Goal: Task Accomplishment & Management: Use online tool/utility

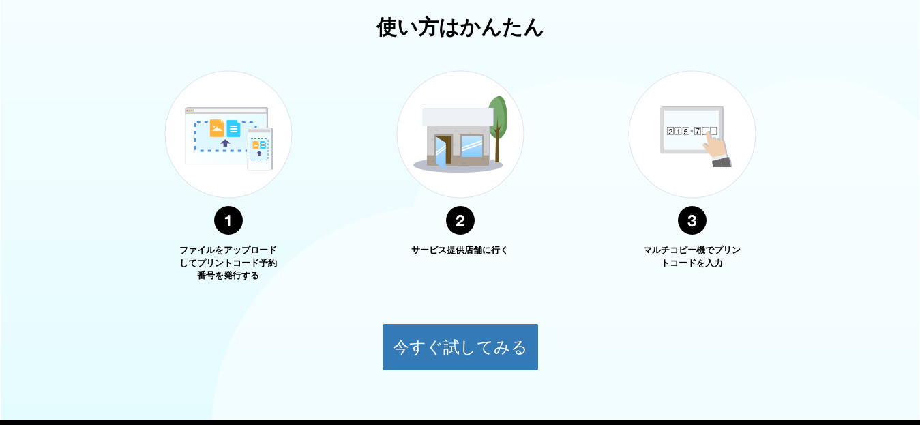
scroll to position [544, 0]
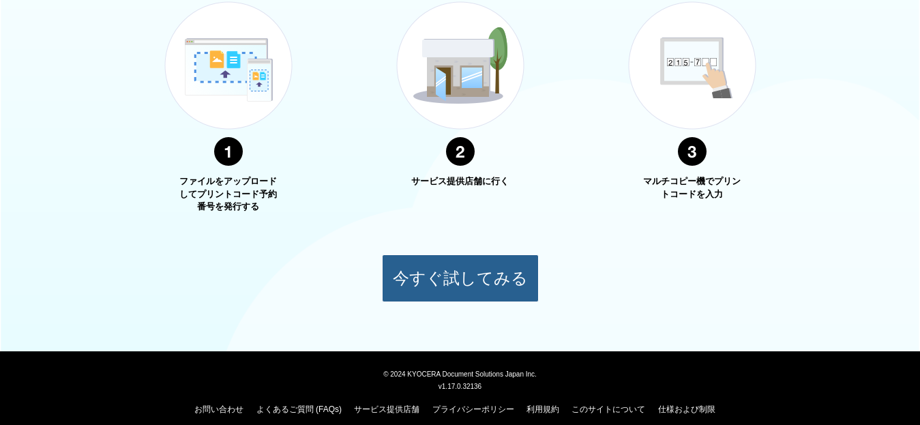
click at [496, 277] on button "今すぐ試してみる" at bounding box center [460, 278] width 157 height 48
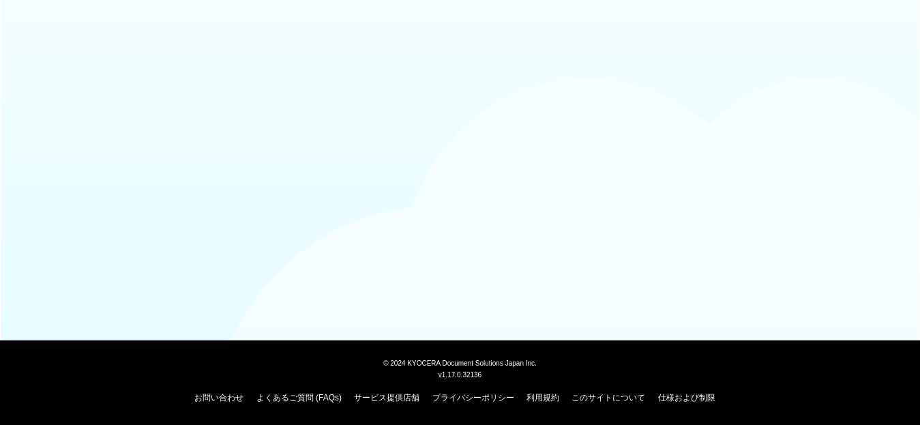
scroll to position [124, 0]
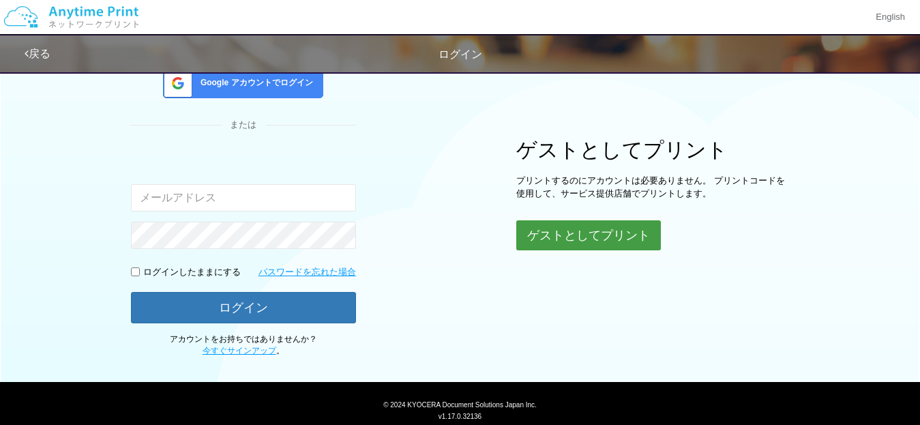
click at [608, 232] on button "ゲストとしてプリント" at bounding box center [588, 235] width 145 height 30
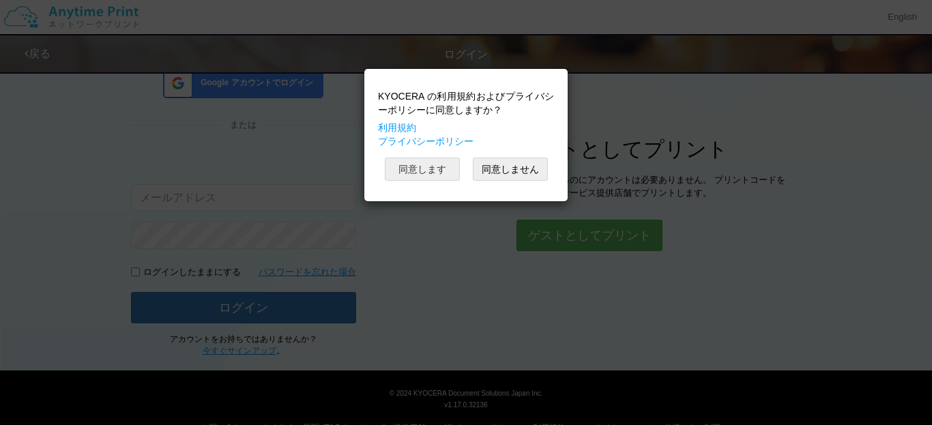
click at [438, 168] on button "同意します" at bounding box center [422, 169] width 75 height 23
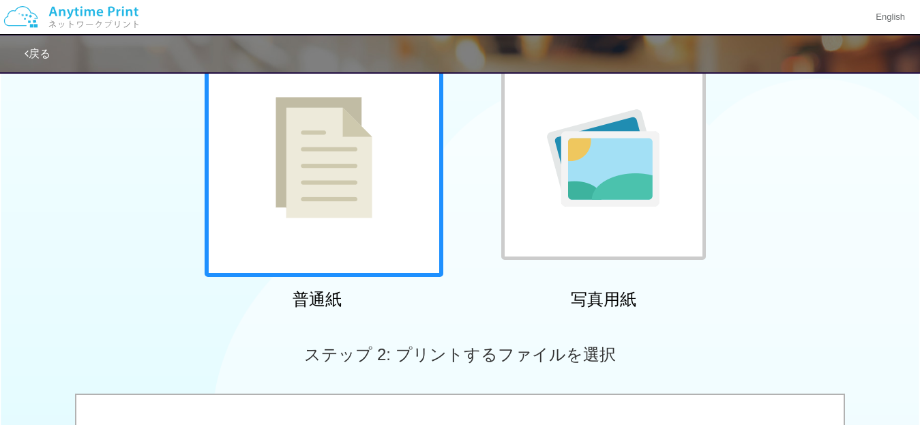
click at [370, 218] on img at bounding box center [323, 157] width 97 height 121
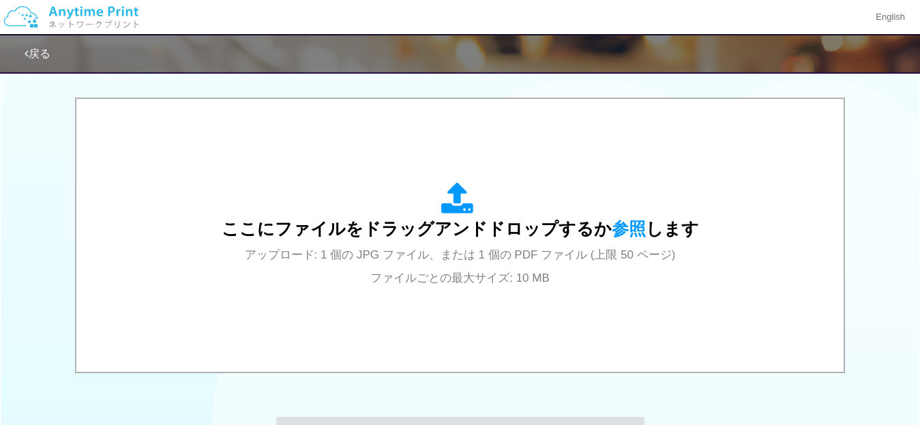
scroll to position [424, 0]
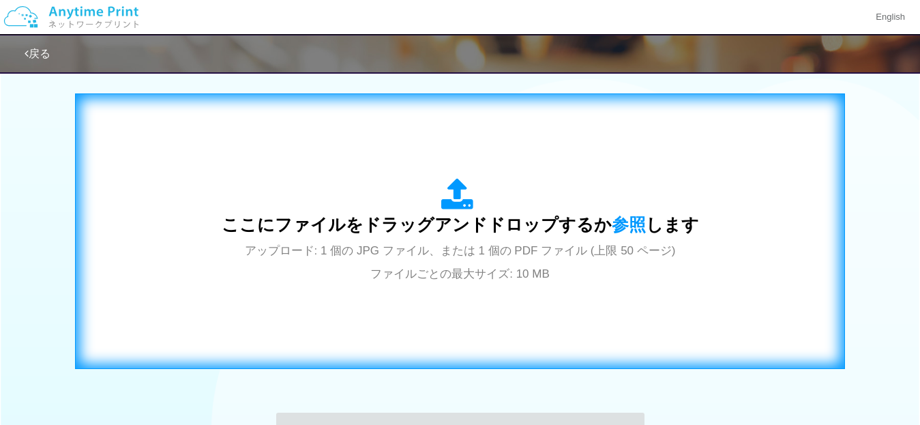
click at [383, 247] on span "アップロード: 1 個の JPG ファイル、または 1 個の PDF ファイル (上限 50 ページ) ファイルごとの最大サイズ: 10 MB" at bounding box center [460, 262] width 431 height 36
click at [411, 229] on span "ここにファイルをドラッグアンドドロップするか 参照 します" at bounding box center [460, 224] width 477 height 19
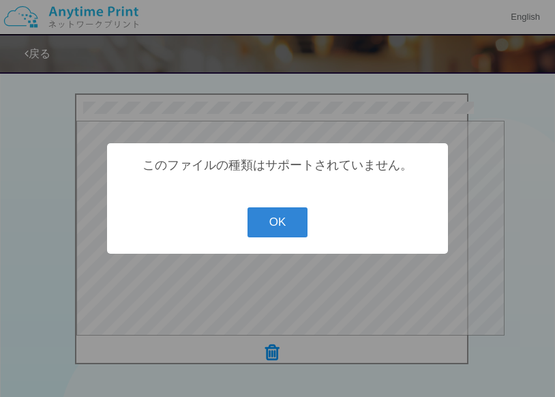
click at [213, 208] on div "? ! i このファイルの種類はサポートされていません。 OK Cancel ×" at bounding box center [277, 198] width 341 height 110
click at [270, 221] on button "OK" at bounding box center [278, 222] width 61 height 30
